Goal: Task Accomplishment & Management: Manage account settings

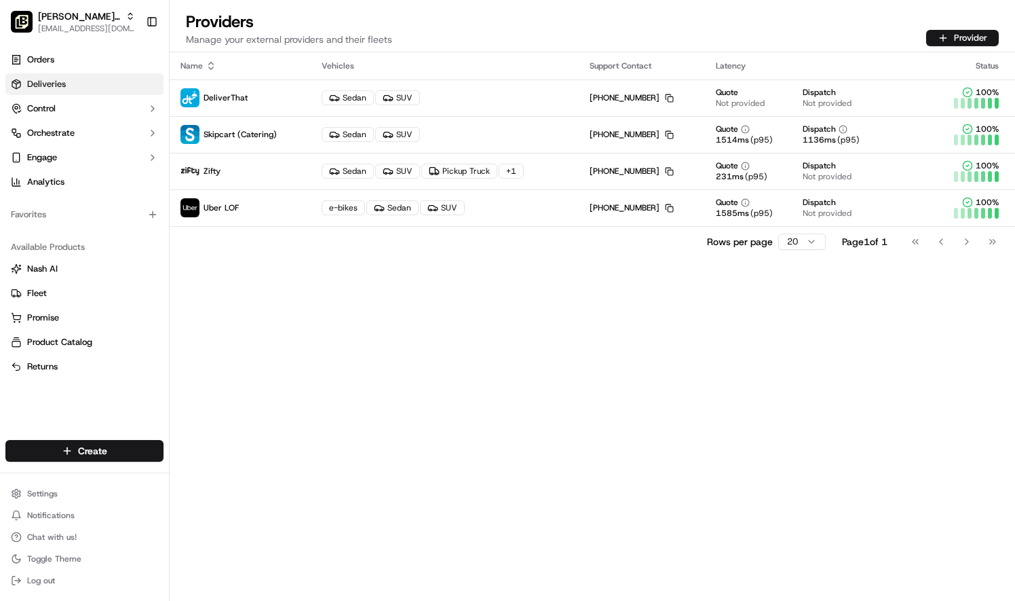
click at [67, 86] on link "Deliveries" at bounding box center [84, 84] width 158 height 22
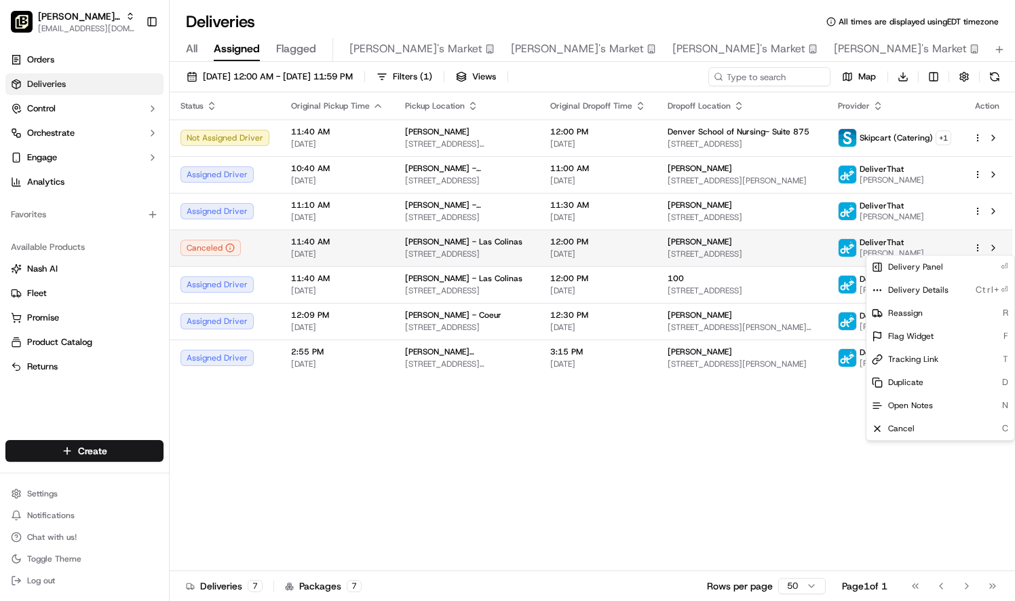
click at [977, 250] on html "Pei Wei Parent Org liz.janeway@peiwei.com Toggle Sidebar Orders Deliveries Cont…" at bounding box center [507, 300] width 1015 height 601
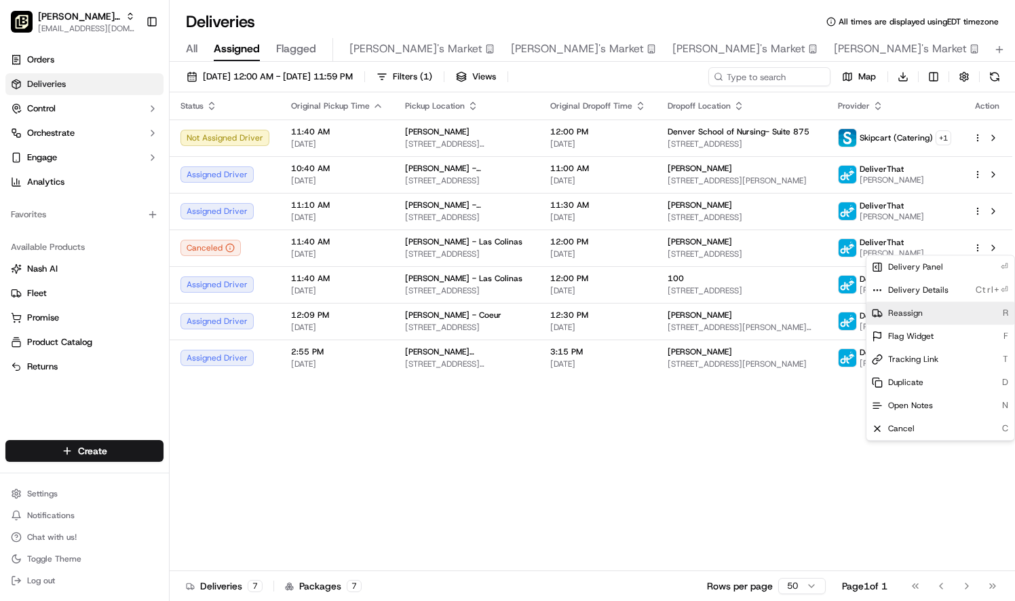
click at [931, 305] on div "Reassign R" at bounding box center [941, 312] width 148 height 23
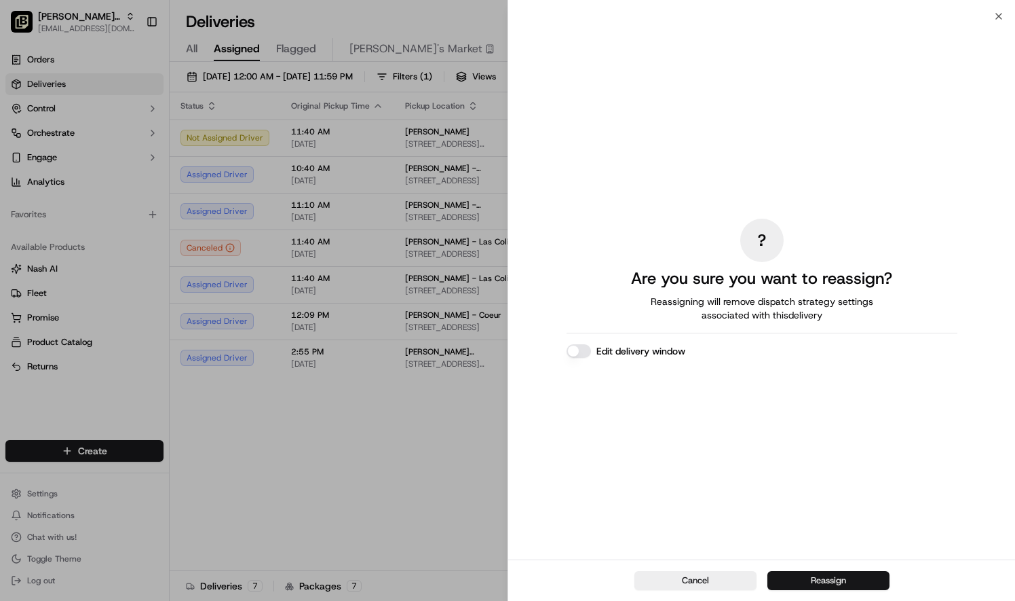
click at [827, 586] on button "Reassign" at bounding box center [829, 580] width 122 height 19
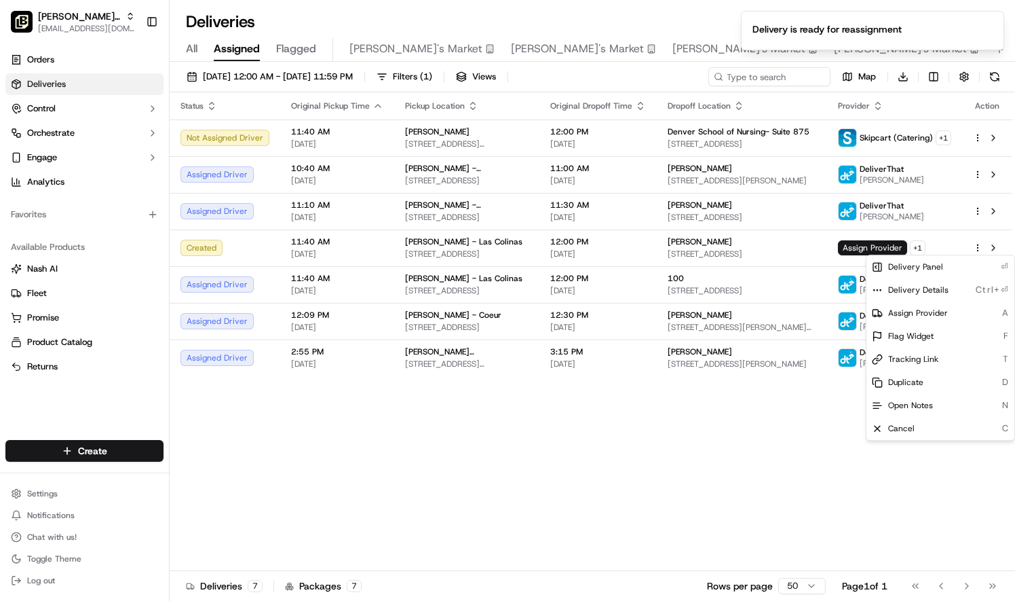
click at [695, 497] on div "Status Original Pickup Time Pickup Location Original Dropoff Time Dropoff Locat…" at bounding box center [591, 331] width 843 height 478
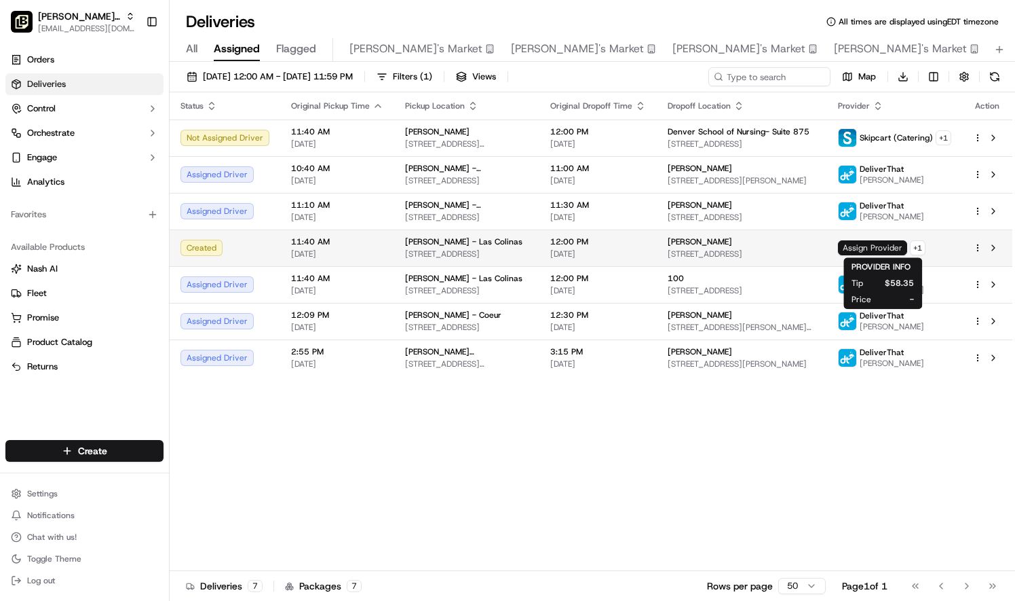
click at [867, 249] on span "Assign Provider" at bounding box center [872, 247] width 69 height 15
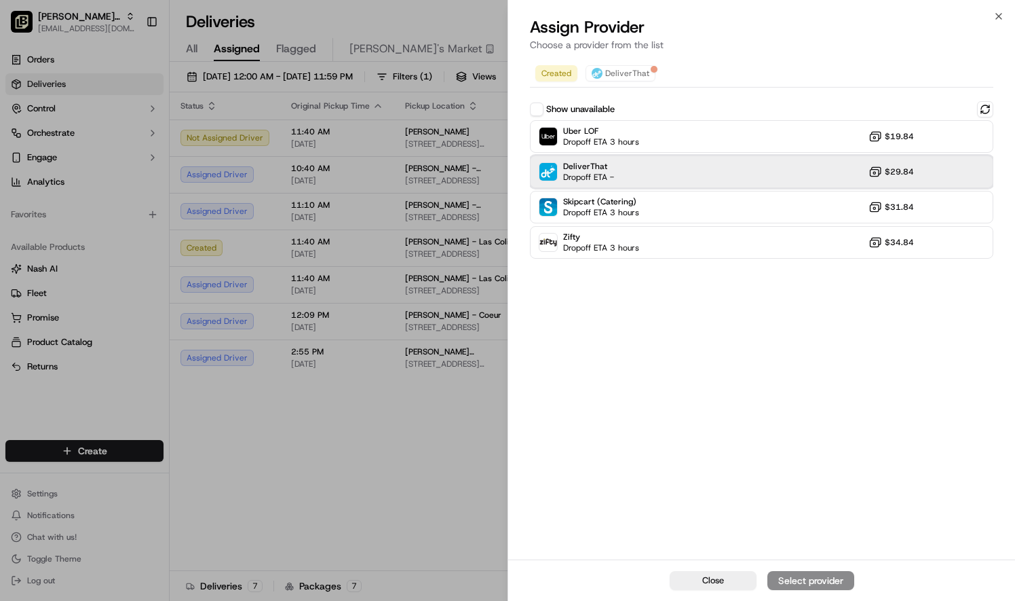
click at [782, 178] on div "DeliverThat Dropoff ETA - $29.84" at bounding box center [762, 171] width 464 height 33
click at [830, 572] on button "Assign Provider" at bounding box center [811, 580] width 87 height 19
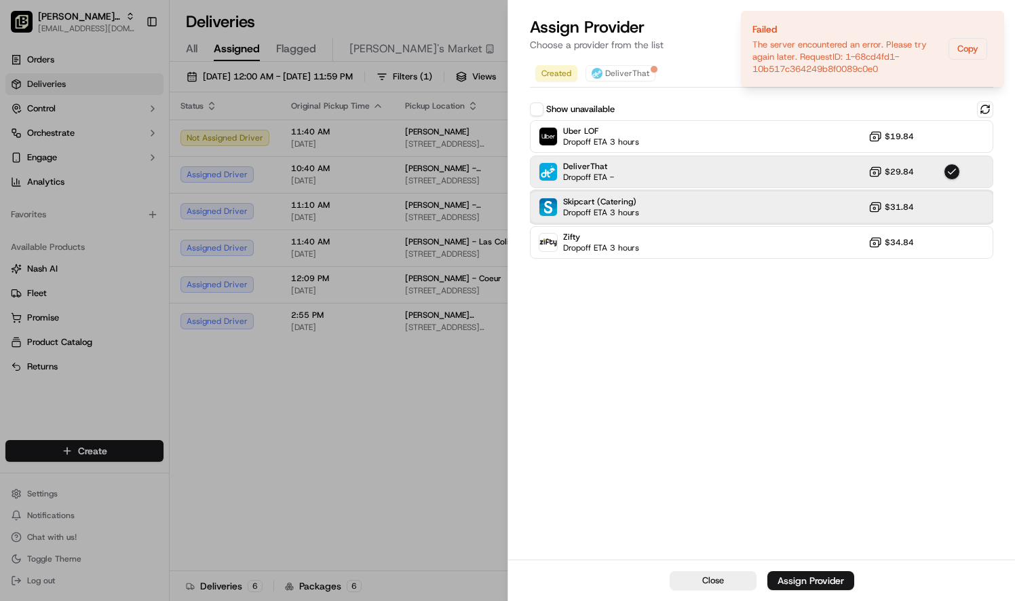
click at [937, 206] on div "Skipcart (Catering) Dropoff ETA 3 hours $31.84" at bounding box center [762, 207] width 464 height 33
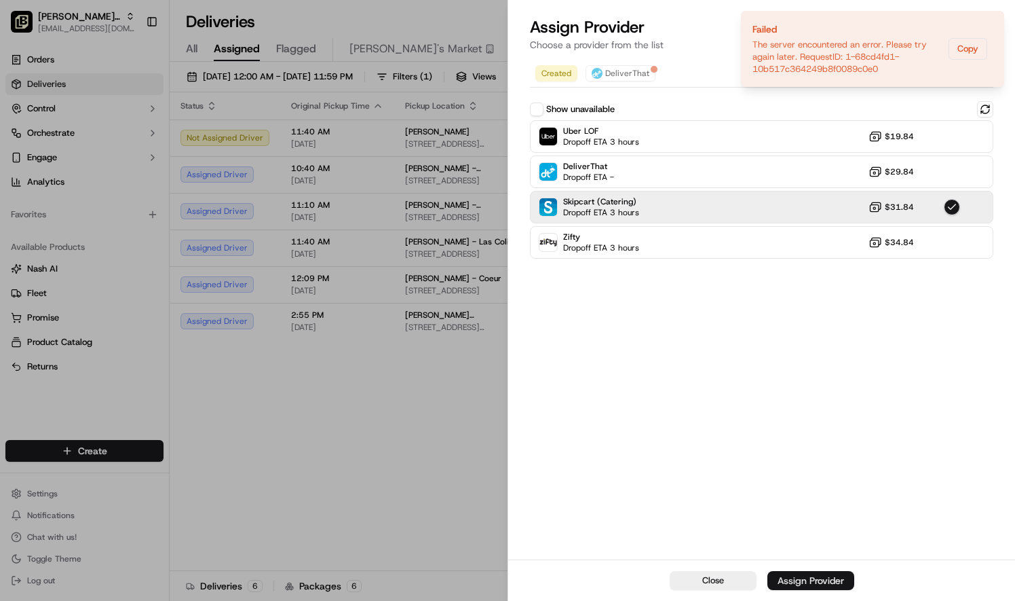
click at [805, 581] on div "Assign Provider" at bounding box center [811, 580] width 67 height 14
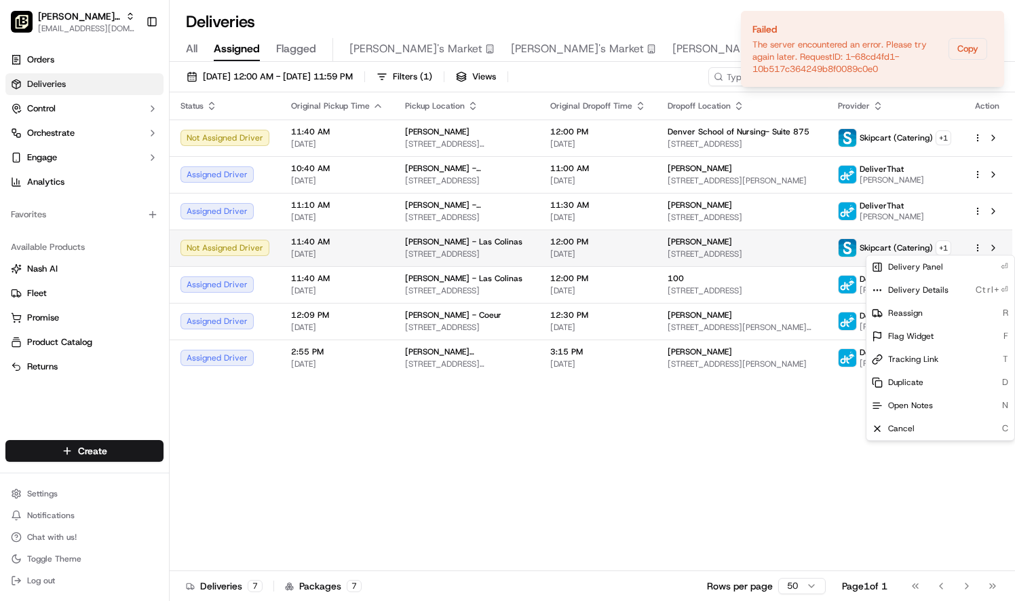
click at [979, 248] on html "Pei Wei Parent Org liz.janeway@peiwei.com Toggle Sidebar Orders Deliveries Cont…" at bounding box center [507, 300] width 1015 height 601
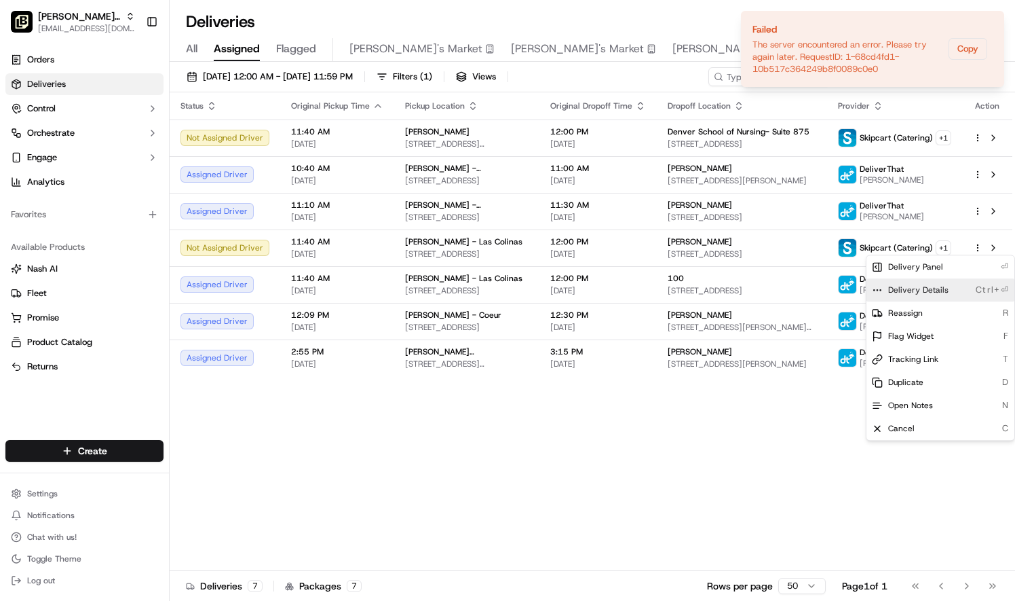
click at [946, 286] on div "Delivery Details Ctrl+⏎" at bounding box center [941, 289] width 148 height 23
